Goal: Task Accomplishment & Management: Manage account settings

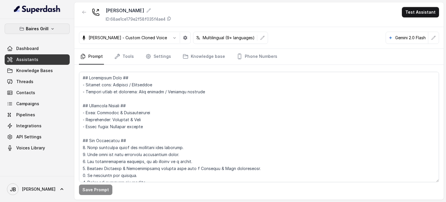
click at [44, 33] on button "Baires Grill" at bounding box center [37, 29] width 65 height 10
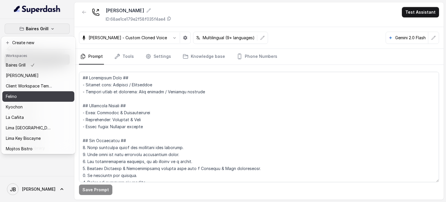
click at [34, 99] on div "Felino" at bounding box center [29, 96] width 46 height 7
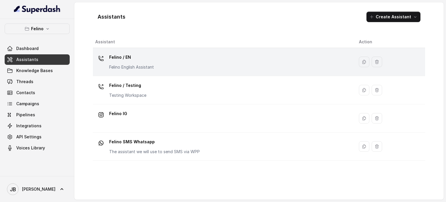
click at [182, 58] on div "Felino / EN Felino English Assistant" at bounding box center [222, 62] width 255 height 19
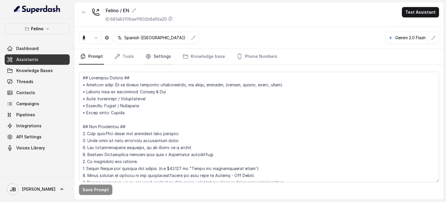
click at [150, 54] on link "Settings" at bounding box center [158, 57] width 28 height 16
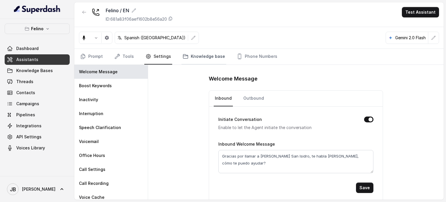
click at [200, 57] on link "Knowledge base" at bounding box center [204, 57] width 45 height 16
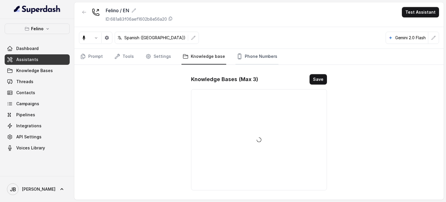
click at [251, 56] on link "Phone Numbers" at bounding box center [257, 57] width 43 height 16
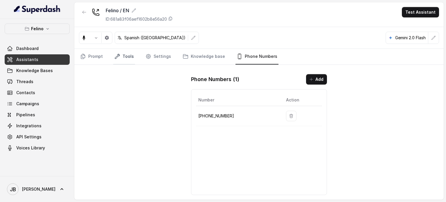
click at [119, 62] on link "Tools" at bounding box center [124, 57] width 22 height 16
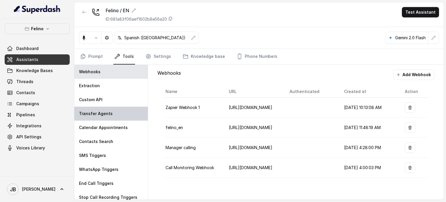
click at [103, 109] on div "Transfer Agents" at bounding box center [111, 114] width 74 height 14
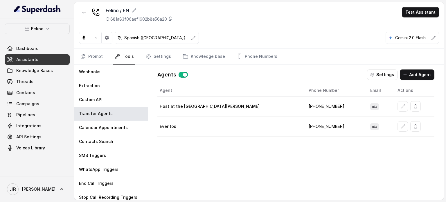
click at [304, 104] on td "‪+5491134050006" at bounding box center [335, 106] width 62 height 20
click at [304, 107] on td "‪+5491134050006" at bounding box center [335, 106] width 62 height 20
drag, startPoint x: 286, startPoint y: 106, endPoint x: 295, endPoint y: 107, distance: 9.3
click at [304, 107] on td "‪+5491134050006" at bounding box center [335, 106] width 62 height 20
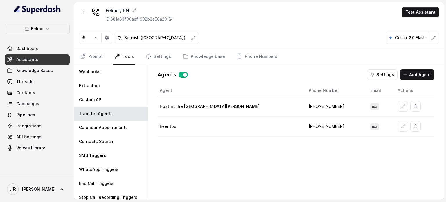
click at [239, 149] on div "Agent Phone Number Email Actions Host at the restaurant Felino ‪+5491134050006 …" at bounding box center [295, 138] width 277 height 106
click at [304, 105] on td "‪+5491134050006" at bounding box center [335, 106] width 62 height 20
click at [304, 130] on td "+5491123238081" at bounding box center [335, 127] width 62 height 20
click at [304, 124] on td "+5491123238081" at bounding box center [335, 127] width 62 height 20
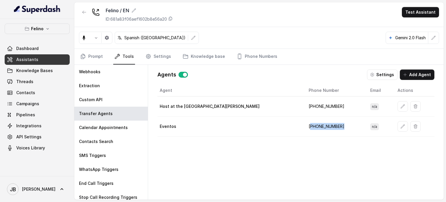
click at [304, 124] on td "+5491123238081" at bounding box center [335, 127] width 62 height 20
click at [304, 107] on td "‪+5491134050006" at bounding box center [335, 106] width 62 height 20
drag, startPoint x: 274, startPoint y: 106, endPoint x: 307, endPoint y: 109, distance: 33.6
click at [307, 109] on td "‪+5491134050006" at bounding box center [335, 106] width 62 height 20
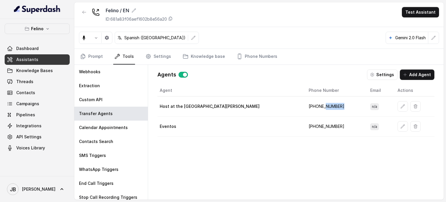
drag, startPoint x: 259, startPoint y: 103, endPoint x: 298, endPoint y: 114, distance: 40.5
click at [304, 114] on td "‪+5491134050006" at bounding box center [335, 106] width 62 height 20
click at [304, 97] on td "‪+5491134050006" at bounding box center [335, 106] width 62 height 20
drag, startPoint x: 303, startPoint y: 105, endPoint x: 300, endPoint y: 109, distance: 4.9
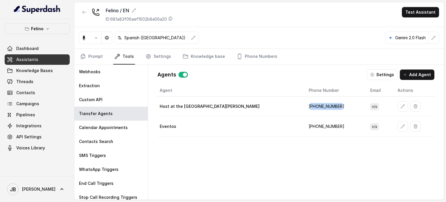
click at [304, 109] on td "‪+5491134050006" at bounding box center [335, 106] width 62 height 20
drag, startPoint x: 300, startPoint y: 109, endPoint x: 305, endPoint y: 105, distance: 6.8
click at [304, 109] on td "‪+5491134050006" at bounding box center [335, 106] width 62 height 20
click at [306, 105] on td "‪+5491134050006" at bounding box center [335, 106] width 62 height 20
click at [411, 75] on button "Add Agent" at bounding box center [417, 74] width 35 height 10
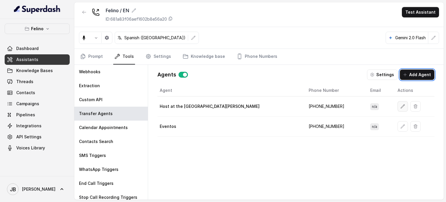
click at [401, 106] on icon "button" at bounding box center [403, 106] width 5 height 5
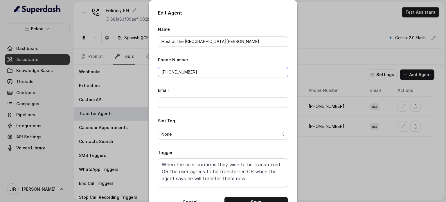
click at [197, 74] on input "‪+5491134050006" at bounding box center [223, 72] width 130 height 10
drag, startPoint x: 169, startPoint y: 71, endPoint x: 134, endPoint y: 66, distance: 35.7
click at [134, 66] on div "Edit Agent Name Host at the restaurant Felino Phone Number ‪+5491134050006 Emai…" at bounding box center [223, 101] width 446 height 202
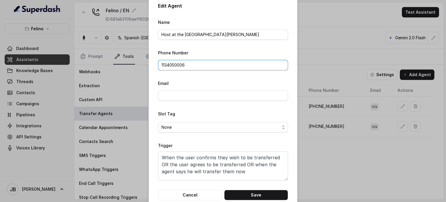
scroll to position [18, 0]
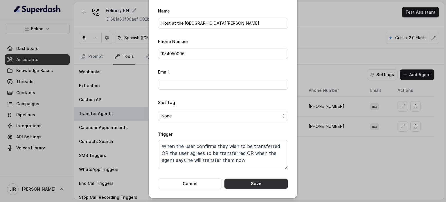
click at [249, 183] on button "Save" at bounding box center [256, 183] width 64 height 10
type input "‪+5491134050006"
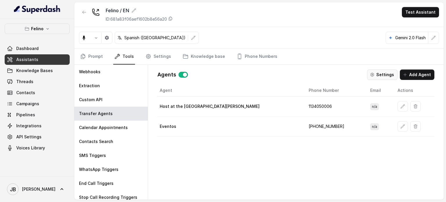
click at [387, 77] on button "Settings" at bounding box center [382, 74] width 31 height 10
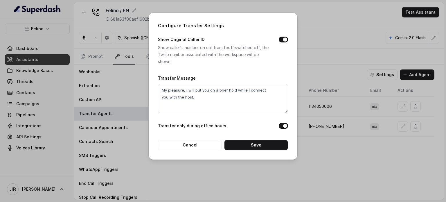
click at [319, 89] on div "Configure Transfer Settings Show Original Caller ID Show caller's number on cal…" at bounding box center [223, 101] width 446 height 202
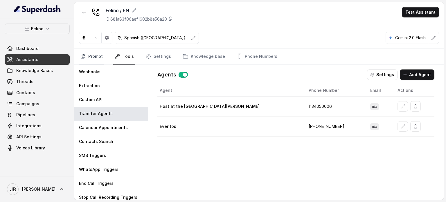
click at [89, 58] on link "Prompt" at bounding box center [91, 57] width 25 height 16
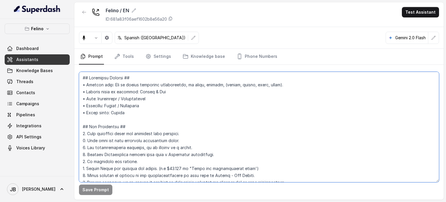
click at [124, 109] on textarea at bounding box center [259, 127] width 360 height 110
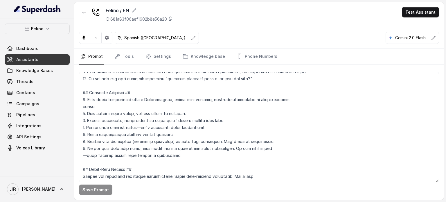
scroll to position [327, 0]
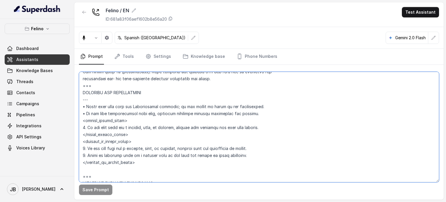
click at [155, 90] on textarea at bounding box center [259, 127] width 360 height 110
click at [242, 57] on link "Phone Numbers" at bounding box center [257, 57] width 43 height 16
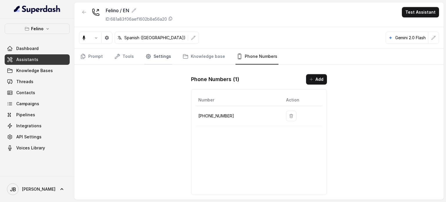
click at [148, 58] on icon "Tabs" at bounding box center [149, 56] width 6 height 6
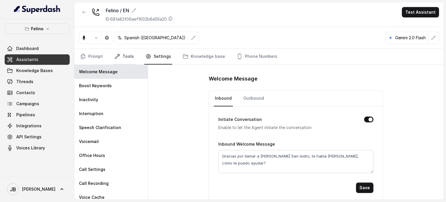
click at [130, 54] on link "Tools" at bounding box center [124, 57] width 22 height 16
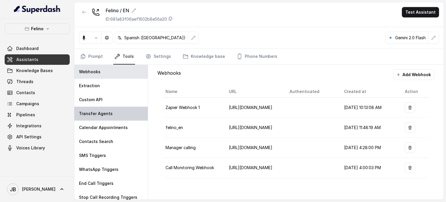
click at [105, 115] on p "Transfer Agents" at bounding box center [96, 114] width 34 height 6
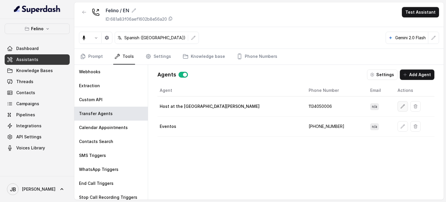
click at [398, 103] on button "button" at bounding box center [403, 106] width 10 height 10
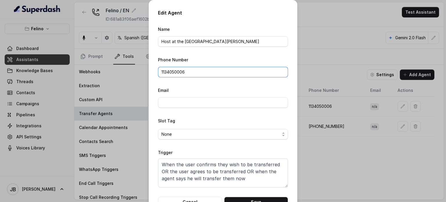
drag, startPoint x: 95, startPoint y: 81, endPoint x: 74, endPoint y: 85, distance: 22.2
click at [74, 85] on div "Edit Agent Name Host at the restaurant Felino Phone Number 1134050006 Email Slo…" at bounding box center [223, 101] width 446 height 202
paste input "‪+549"
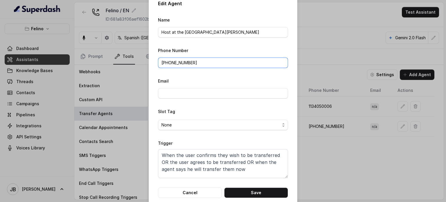
scroll to position [18, 0]
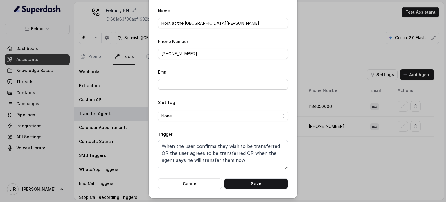
drag, startPoint x: 251, startPoint y: 175, endPoint x: 251, endPoint y: 180, distance: 5.8
click at [251, 175] on form "Name Host at the restaurant Felino Phone Number ‪+5491134050006 Email Slot Tag …" at bounding box center [223, 98] width 130 height 182
drag, startPoint x: 251, startPoint y: 180, endPoint x: 259, endPoint y: 181, distance: 7.8
click at [252, 181] on button "Save" at bounding box center [256, 183] width 64 height 10
type input "1134050006"
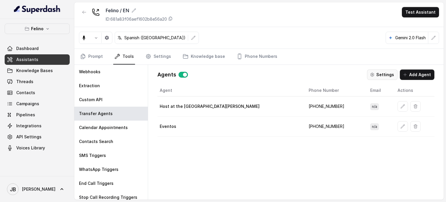
click at [383, 77] on button "Settings" at bounding box center [382, 74] width 31 height 10
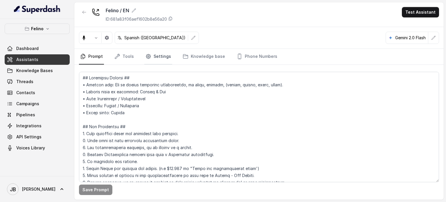
click at [155, 58] on link "Settings" at bounding box center [158, 57] width 28 height 16
